Goal: Transaction & Acquisition: Purchase product/service

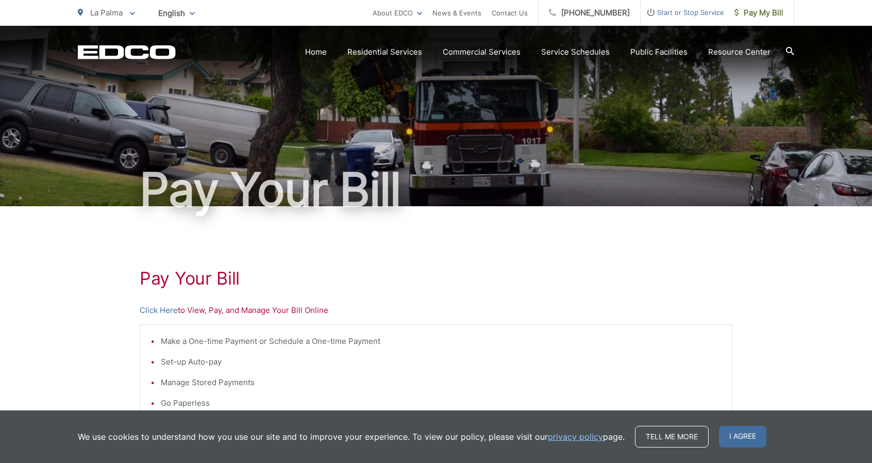
scroll to position [103, 0]
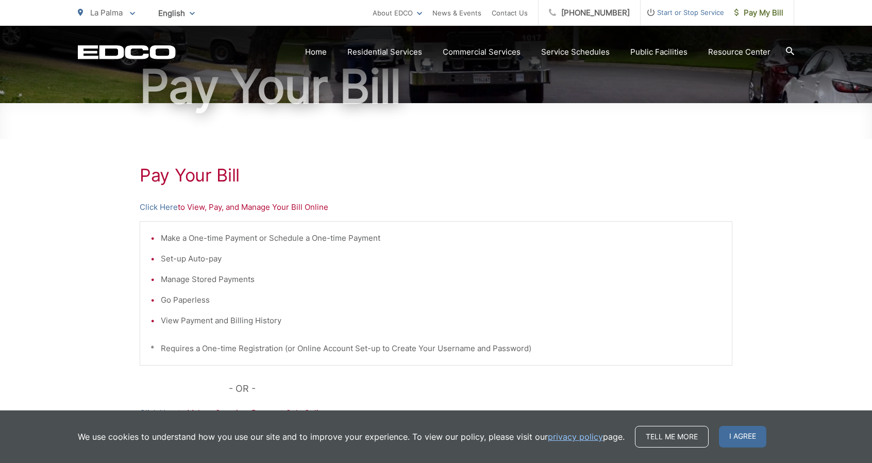
click at [305, 210] on p "Click Here to View, Pay, and Manage Your Bill Online" at bounding box center [436, 207] width 593 height 12
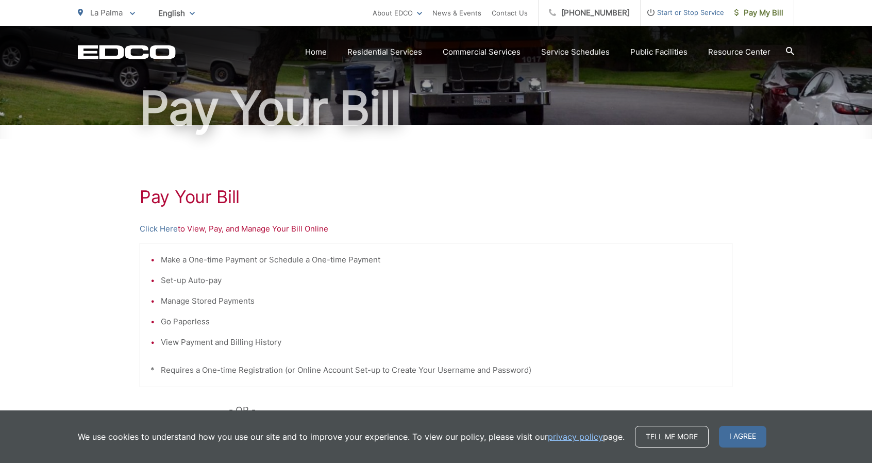
scroll to position [155, 0]
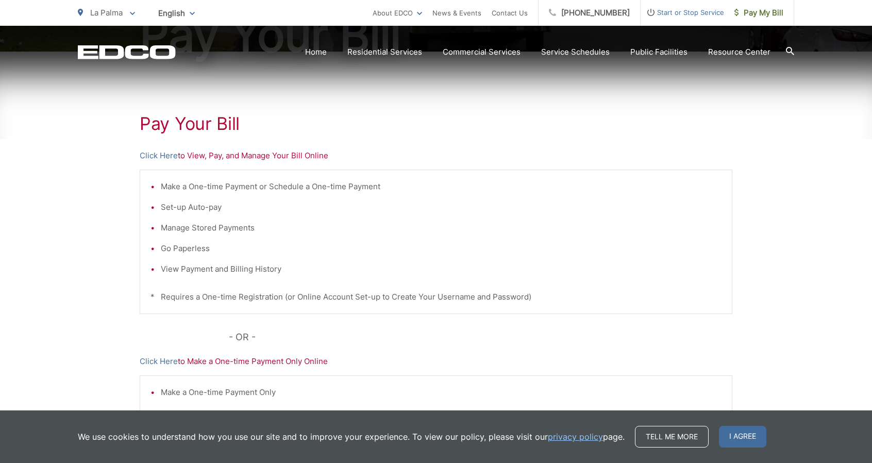
click at [290, 154] on p "Click Here to View, Pay, and Manage Your Bill Online" at bounding box center [436, 155] width 593 height 12
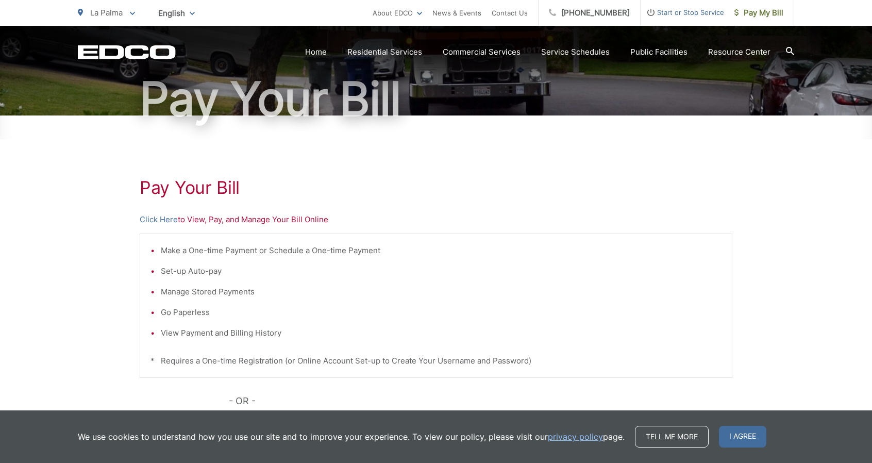
scroll to position [0, 0]
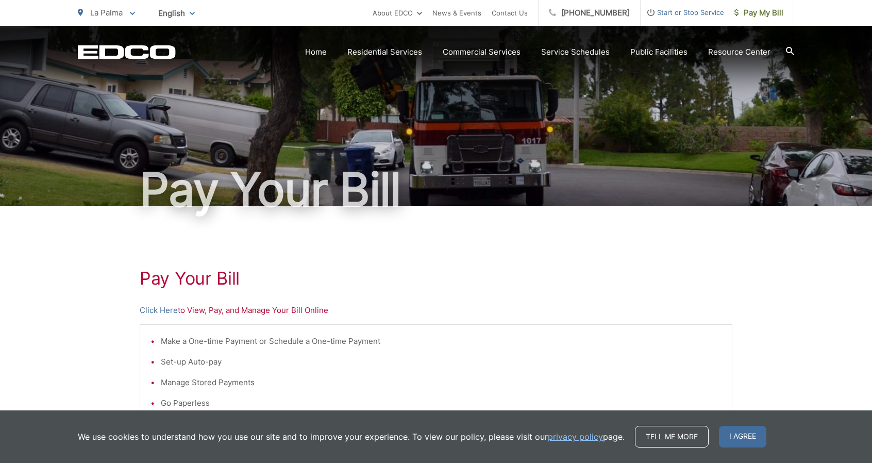
click at [135, 12] on icon at bounding box center [132, 14] width 5 height 4
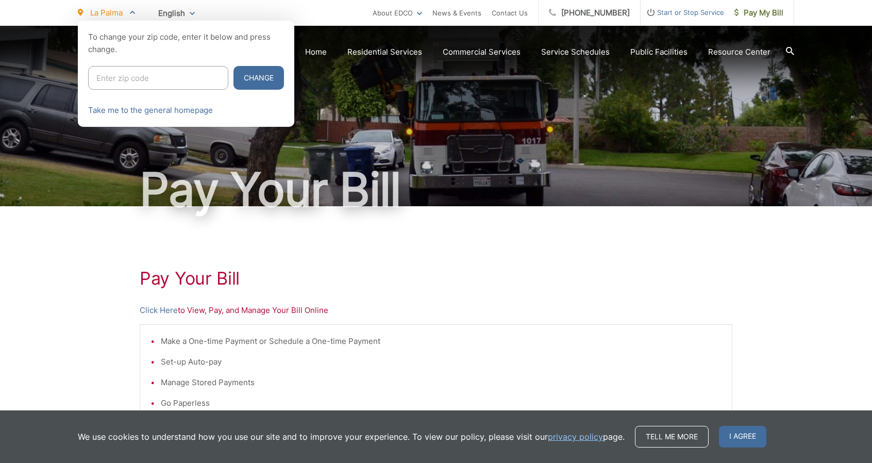
click at [135, 11] on icon at bounding box center [132, 12] width 5 height 4
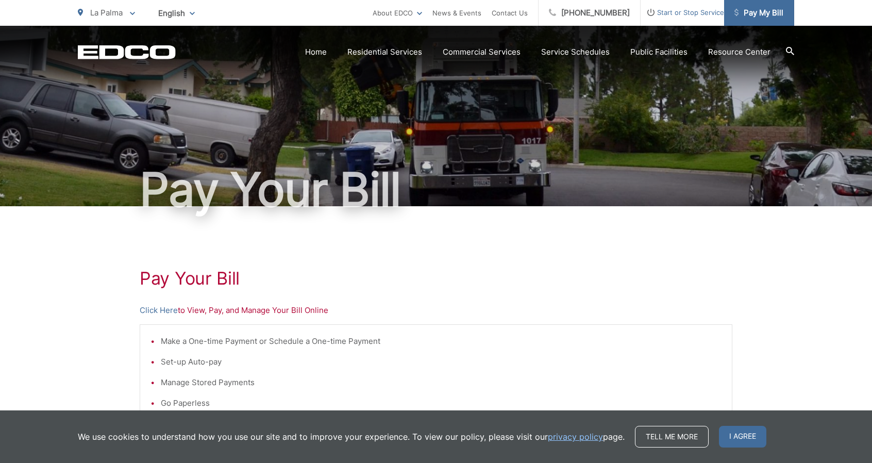
click at [774, 13] on span "Pay My Bill" at bounding box center [758, 13] width 49 height 12
click at [762, 13] on span "Pay My Bill" at bounding box center [758, 13] width 49 height 12
click at [781, 13] on span "Pay My Bill" at bounding box center [758, 13] width 49 height 12
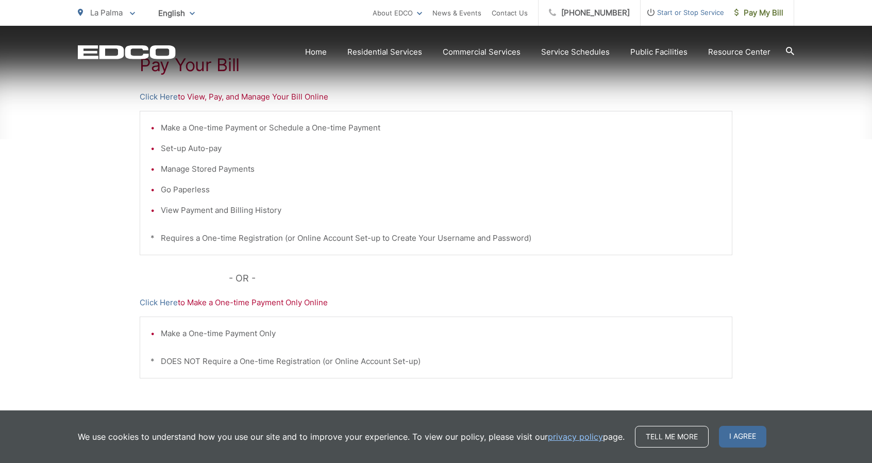
scroll to position [269, 0]
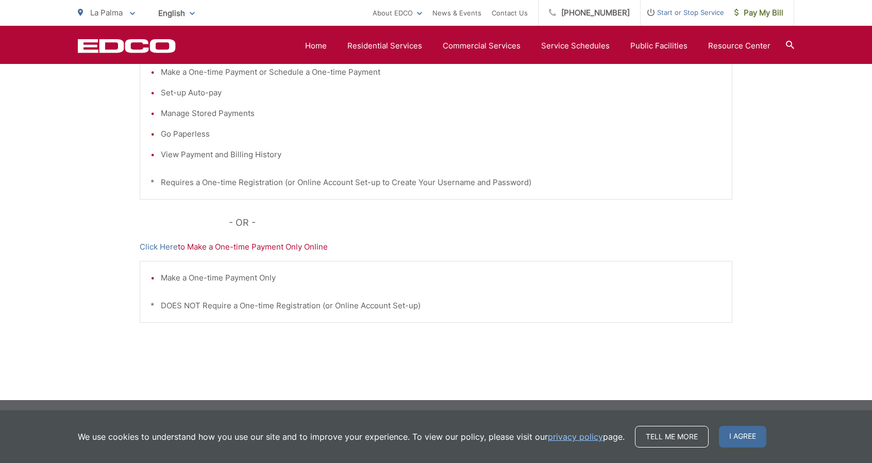
click at [248, 249] on p "Click Here to Make a One-time Payment Only Online" at bounding box center [436, 247] width 593 height 12
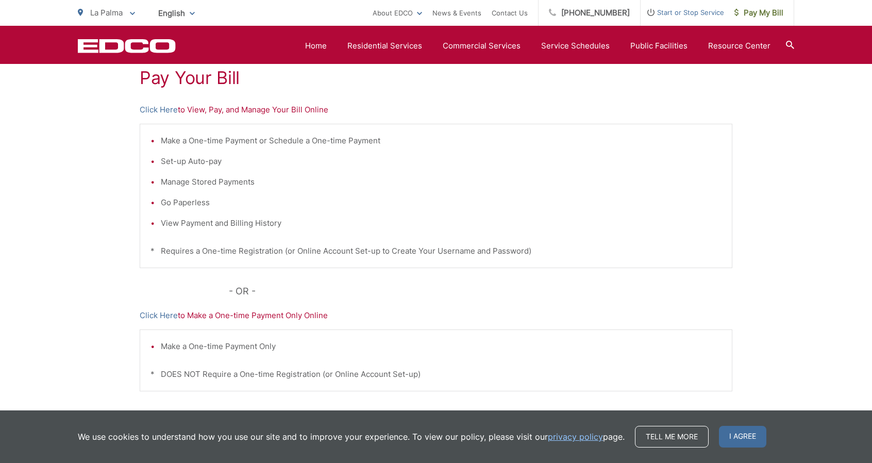
scroll to position [114, 0]
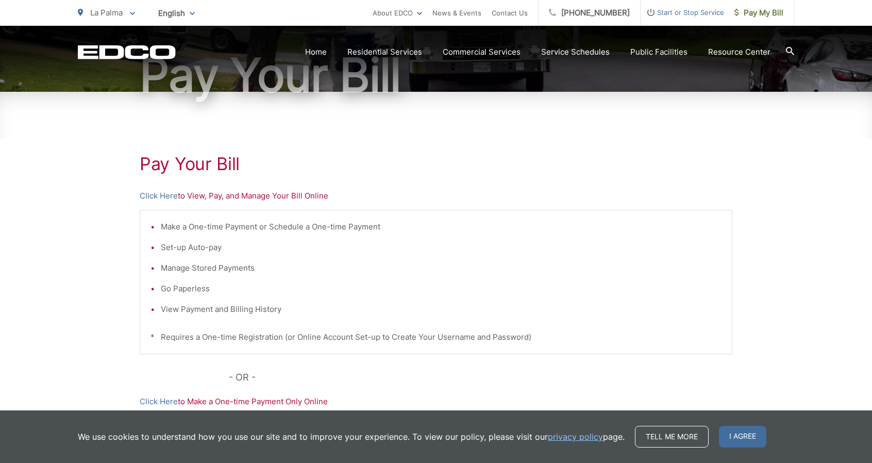
click at [250, 188] on div "Pay Your Bill Click Here to View, Pay, and Manage Your Bill Online Make a One-t…" at bounding box center [436, 323] width 593 height 463
click at [220, 176] on div "Pay Your Bill Click Here to View, Pay, and Manage Your Bill Online Make a One-t…" at bounding box center [436, 323] width 593 height 463
click at [222, 166] on h1 "Pay Your Bill" at bounding box center [436, 164] width 593 height 21
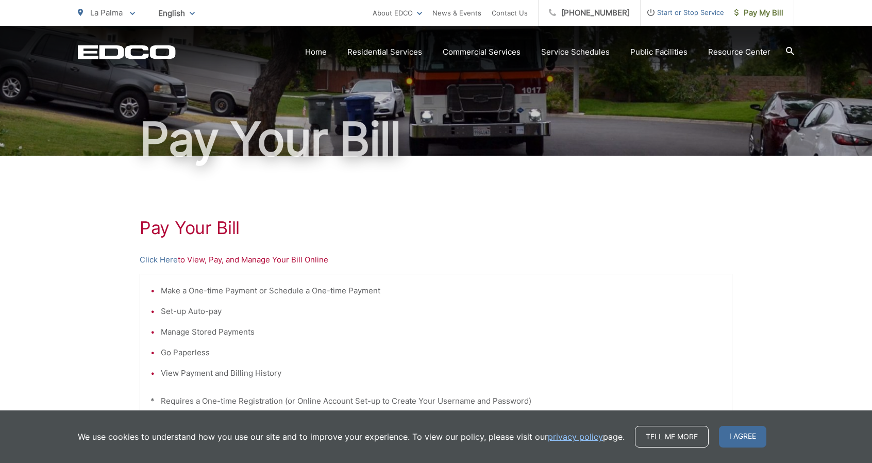
scroll to position [0, 0]
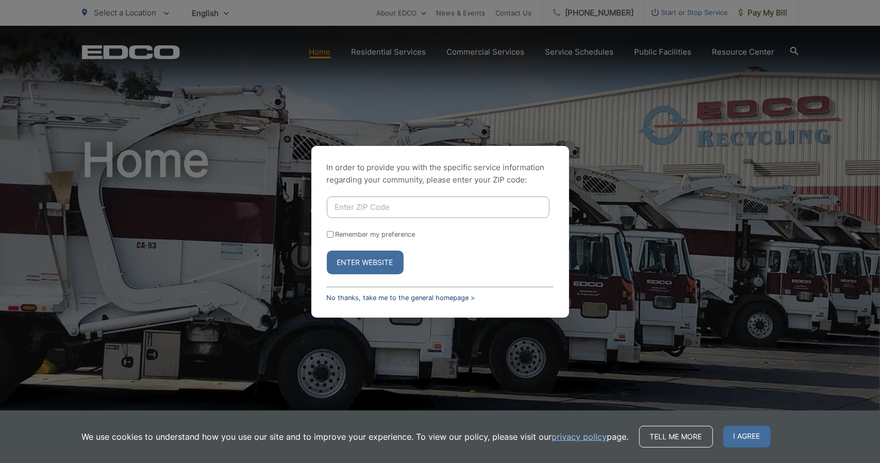
click at [418, 297] on link "No thanks, take me to the general homepage >" at bounding box center [401, 298] width 148 height 8
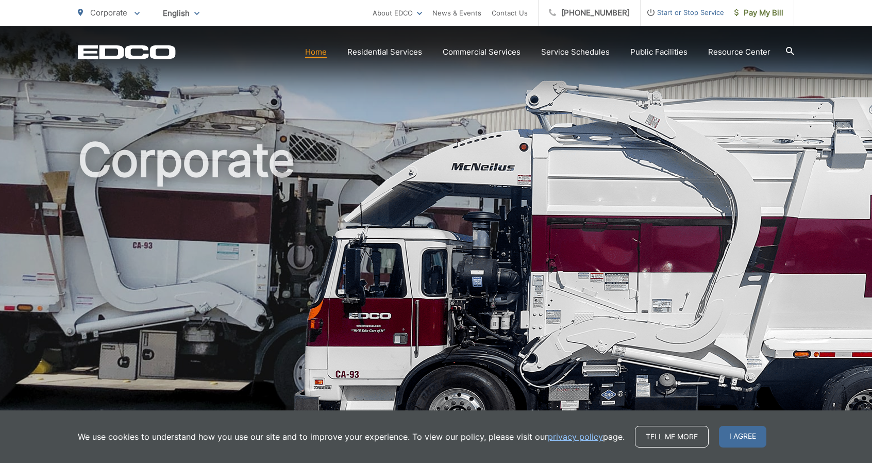
click at [789, 48] on icon at bounding box center [790, 51] width 8 height 8
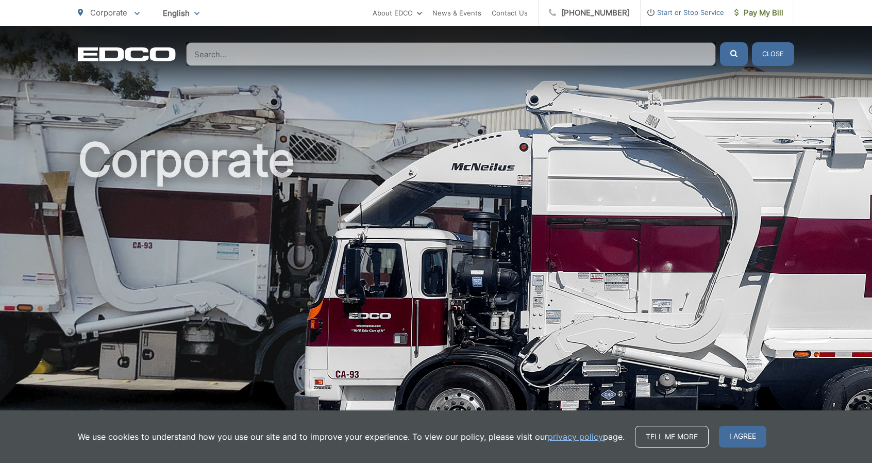
click at [471, 147] on h1 "Corporate" at bounding box center [436, 297] width 716 height 326
click at [569, 75] on div "Corporate" at bounding box center [436, 238] width 716 height 425
click at [403, 102] on div "Corporate" at bounding box center [436, 238] width 716 height 425
click at [288, 58] on input "Search" at bounding box center [451, 54] width 530 height 24
type input "a"
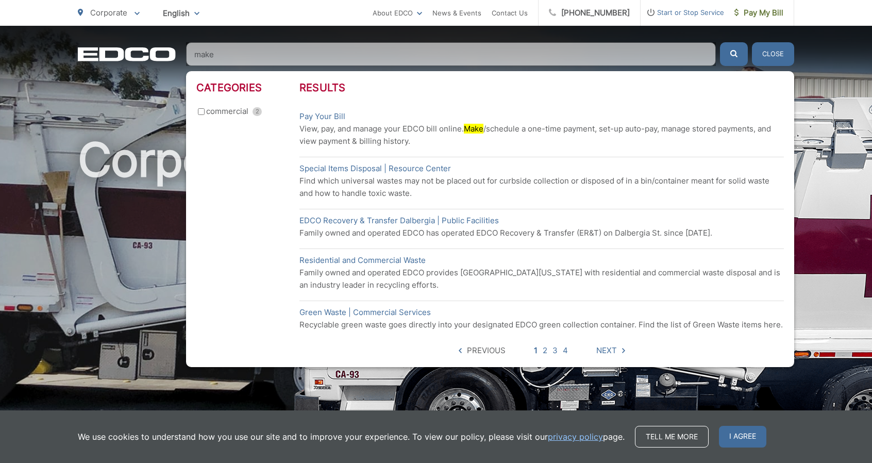
type input "make"
click at [343, 116] on link "Pay Your Bill" at bounding box center [322, 116] width 46 height 12
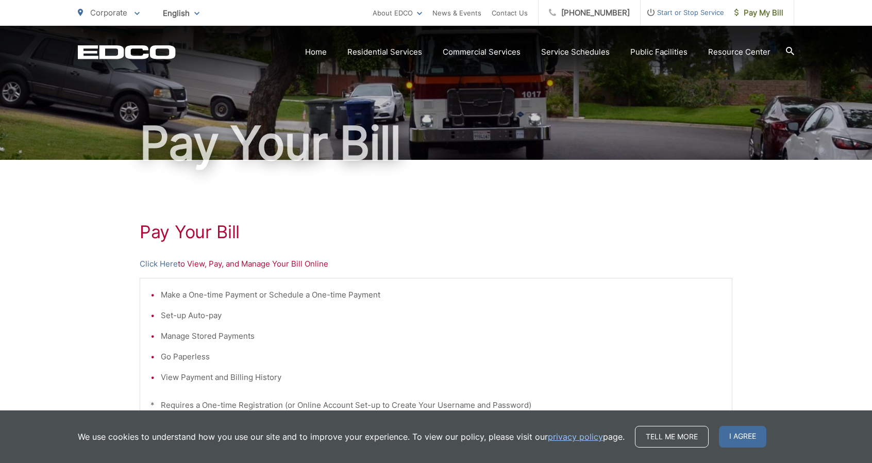
scroll to position [103, 0]
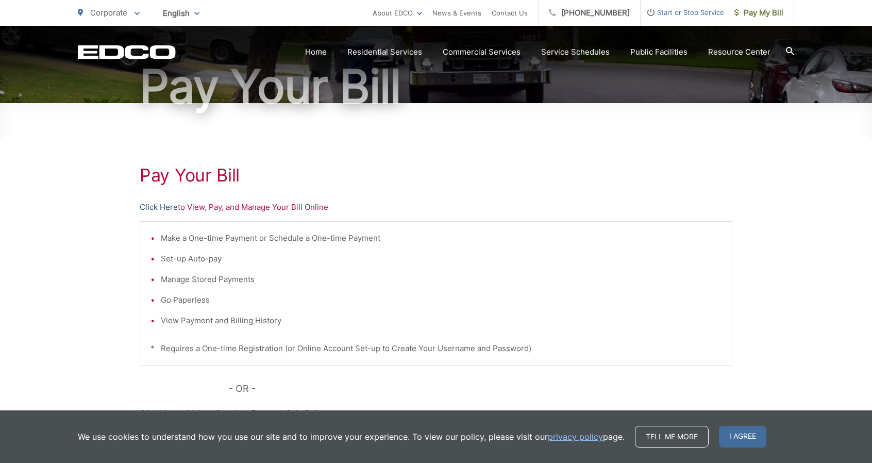
click at [161, 208] on link "Click Here" at bounding box center [159, 207] width 38 height 12
